Goal: Task Accomplishment & Management: Manage account settings

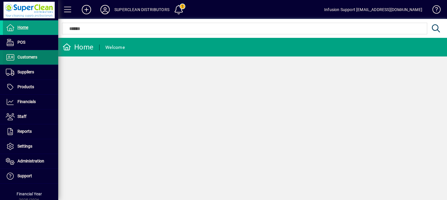
click at [40, 57] on span at bounding box center [30, 57] width 55 height 14
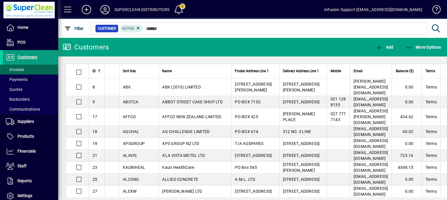
click at [29, 68] on span at bounding box center [30, 70] width 55 height 14
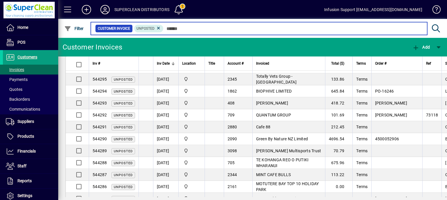
scroll to position [163, 0]
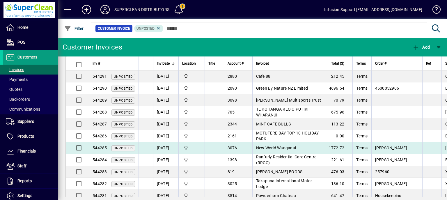
click at [275, 146] on span "New World Wanganui" at bounding box center [276, 148] width 40 height 5
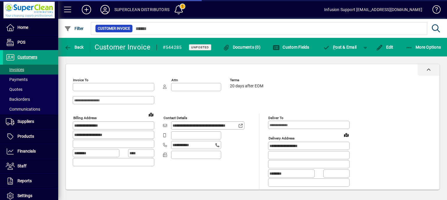
type input "**********"
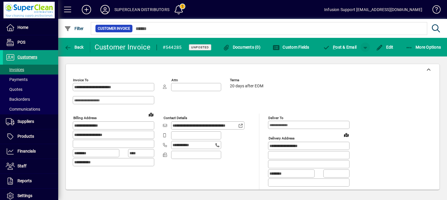
click at [383, 46] on span "Edit" at bounding box center [384, 47] width 17 height 5
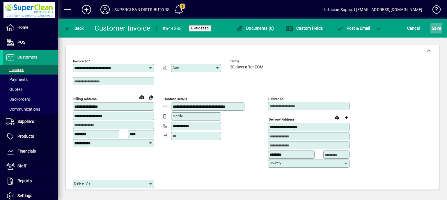
click at [434, 28] on span "S" at bounding box center [433, 28] width 2 height 5
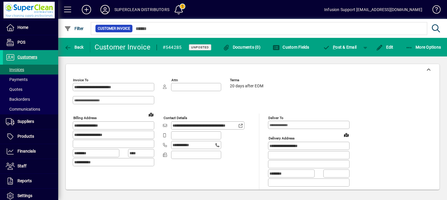
click at [105, 12] on icon at bounding box center [105, 9] width 12 height 9
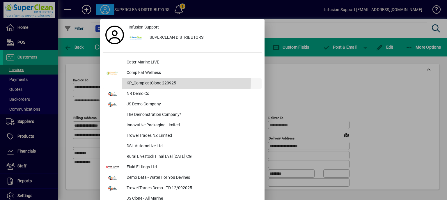
click at [133, 80] on div "KR_CompleatClone 220925" at bounding box center [192, 83] width 140 height 10
